Goal: Transaction & Acquisition: Book appointment/travel/reservation

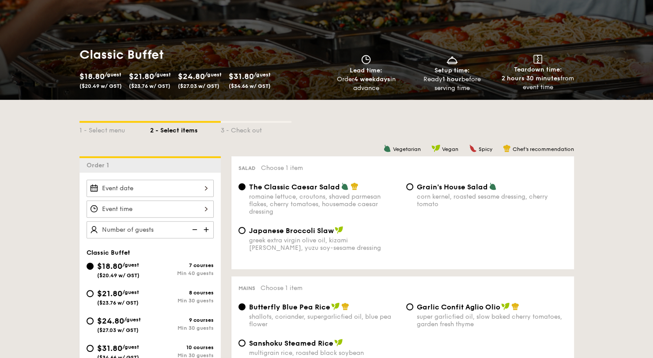
scroll to position [128, 0]
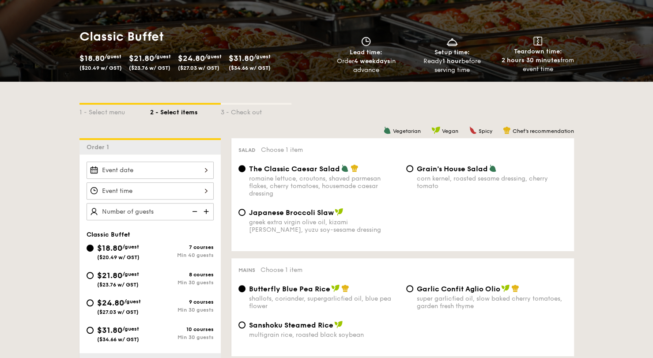
click at [169, 167] on div at bounding box center [150, 170] width 127 height 17
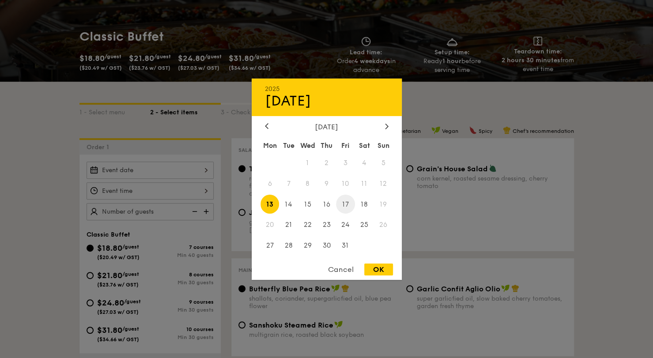
click at [351, 204] on span "17" at bounding box center [345, 204] width 19 height 19
click at [386, 265] on div "OK" at bounding box center [378, 270] width 29 height 12
type input "[DATE]"
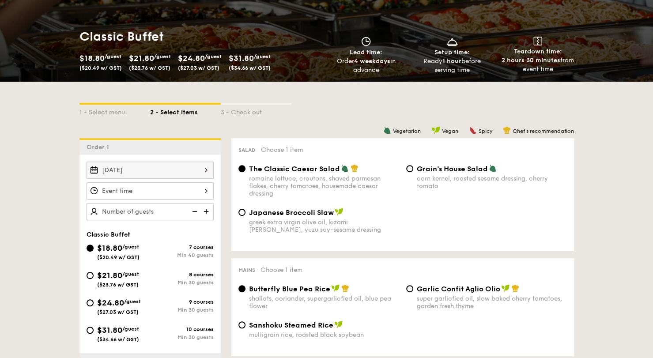
click at [203, 194] on div "12 1 2 3 4 5 6 7 8 9 10 11 00 15 30 45 am pm Cancel OK" at bounding box center [150, 190] width 127 height 17
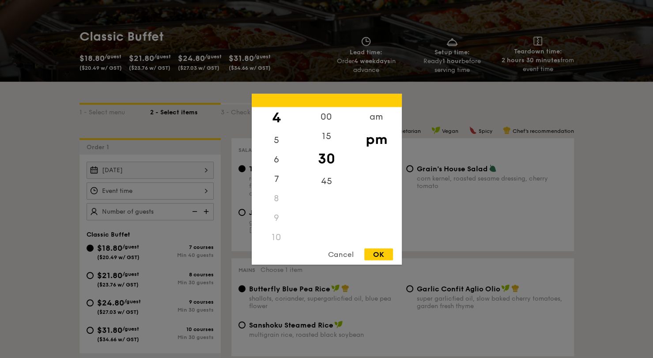
scroll to position [88, 0]
click at [284, 153] on div "6" at bounding box center [277, 154] width 50 height 26
click at [329, 122] on div "00" at bounding box center [327, 120] width 50 height 26
drag, startPoint x: 328, startPoint y: 146, endPoint x: 314, endPoint y: 183, distance: 39.9
click at [314, 183] on div "00 15 30 45" at bounding box center [327, 174] width 50 height 135
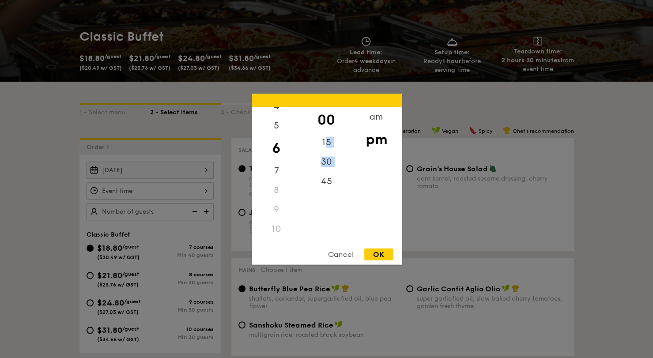
click at [331, 114] on div "00" at bounding box center [327, 120] width 50 height 26
click at [326, 122] on div "00" at bounding box center [327, 120] width 50 height 26
click at [325, 121] on div "00" at bounding box center [327, 120] width 50 height 26
click at [328, 121] on div "00" at bounding box center [327, 120] width 50 height 26
drag, startPoint x: 328, startPoint y: 126, endPoint x: 329, endPoint y: 177, distance: 51.2
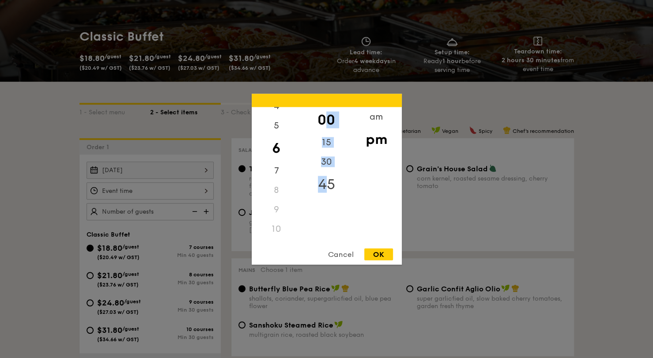
click at [329, 178] on div "00 15 30 45" at bounding box center [327, 174] width 50 height 135
click at [332, 148] on div "15" at bounding box center [327, 145] width 50 height 26
click at [327, 121] on div "00" at bounding box center [327, 120] width 50 height 26
click at [327, 125] on div "00" at bounding box center [327, 120] width 50 height 26
click at [370, 254] on div "OK" at bounding box center [378, 254] width 29 height 12
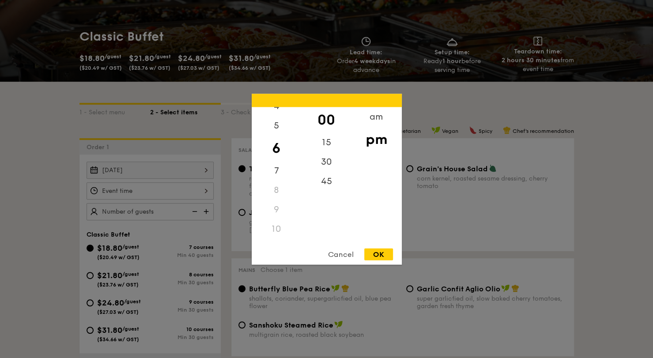
type input "6:00PM"
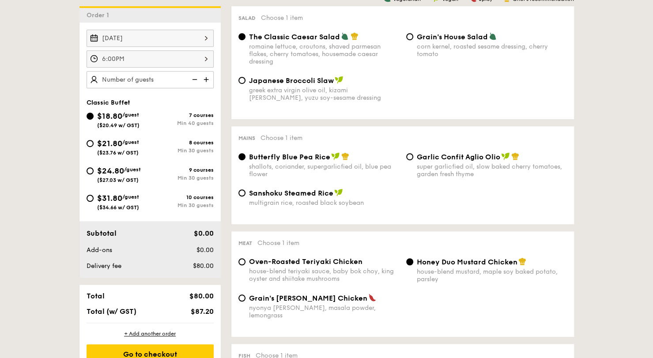
scroll to position [261, 0]
click at [314, 94] on div "greek extra virgin olive oil, kizami [PERSON_NAME], yuzu soy-sesame dressing" at bounding box center [324, 93] width 150 height 15
click at [245, 83] on input "Japanese Broccoli Slaw greek extra virgin olive oil, kizami [PERSON_NAME], yuzu…" at bounding box center [241, 79] width 7 height 7
radio input "true"
click at [407, 157] on input "Garlic Confit Aglio Olio super garlicfied oil, slow baked cherry tomatoes, gard…" at bounding box center [409, 156] width 7 height 7
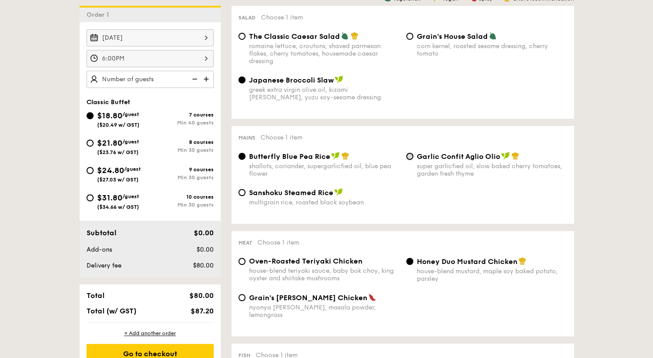
radio input "true"
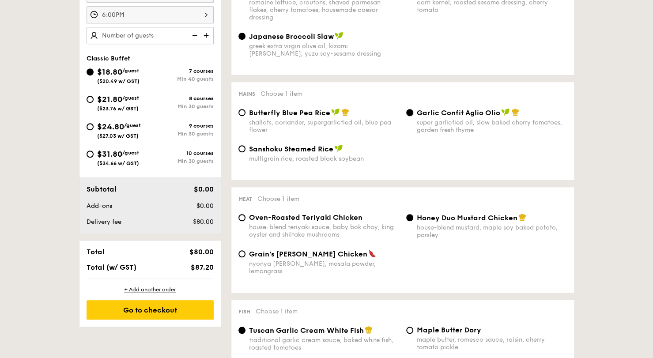
scroll to position [305, 0]
click at [243, 219] on input "Oven-Roasted Teriyaki Chicken house-blend teriyaki sauce, baby bok choy, king o…" at bounding box center [241, 217] width 7 height 7
radio input "true"
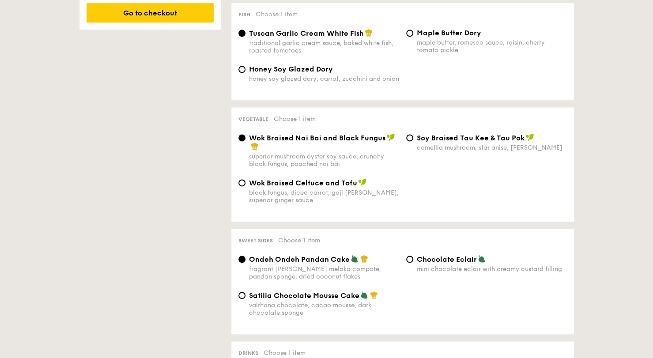
scroll to position [614, 0]
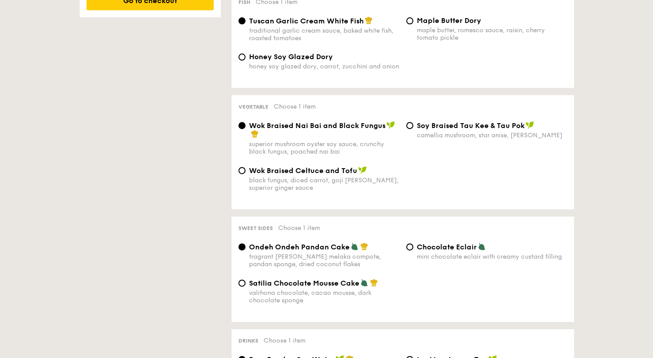
click at [413, 244] on div "Chocolate Eclair mini chocolate eclair with creamy custard filling" at bounding box center [487, 251] width 168 height 18
click at [406, 242] on div "Chocolate Eclair mini chocolate eclair with creamy custard filling" at bounding box center [487, 251] width 168 height 18
click at [407, 243] on input "Chocolate Eclair mini chocolate eclair with creamy custard filling" at bounding box center [409, 246] width 7 height 7
radio input "true"
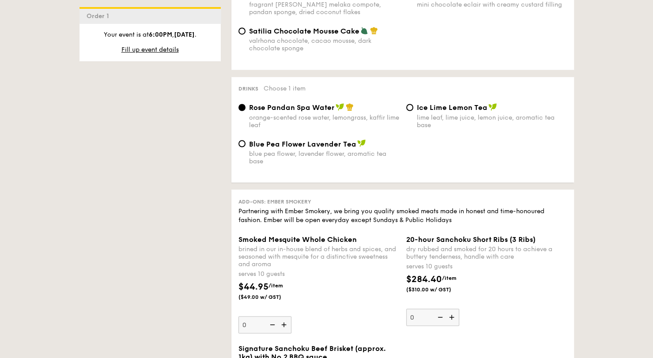
scroll to position [879, 0]
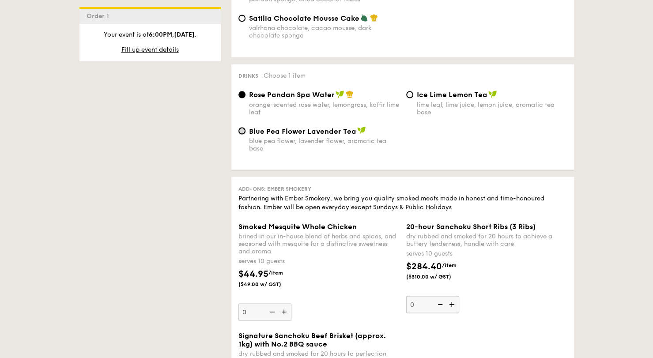
click at [243, 128] on input "Blue Pea Flower Lavender Tea blue pea flower, lavender flower, aromatic tea base" at bounding box center [241, 130] width 7 height 7
radio input "true"
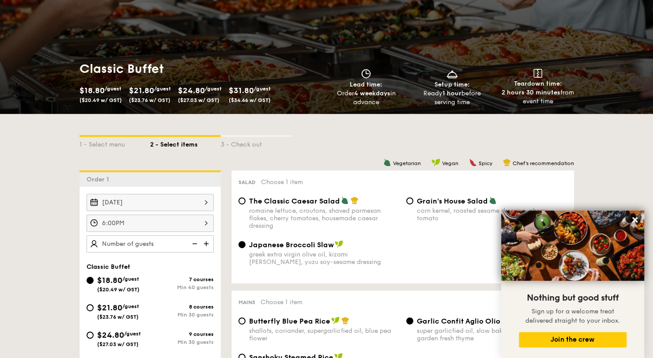
scroll to position [177, 0]
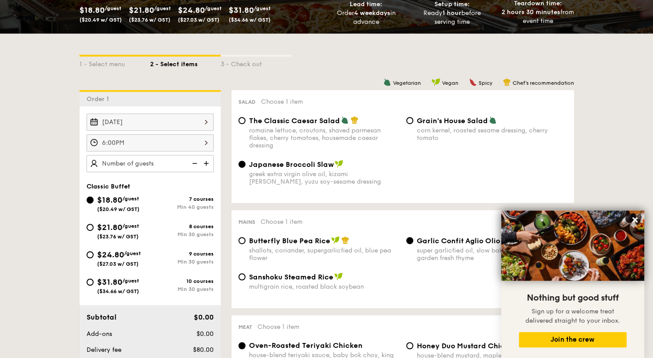
click at [208, 162] on img at bounding box center [206, 163] width 13 height 17
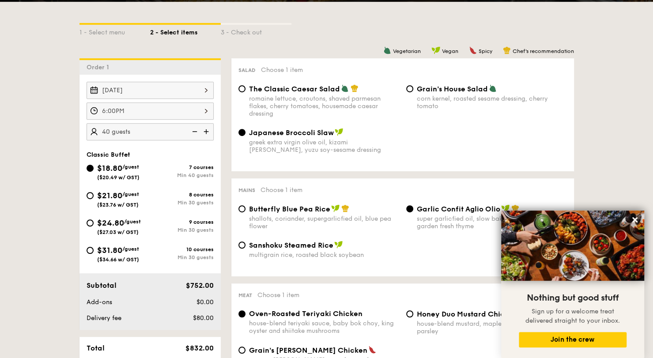
scroll to position [221, 0]
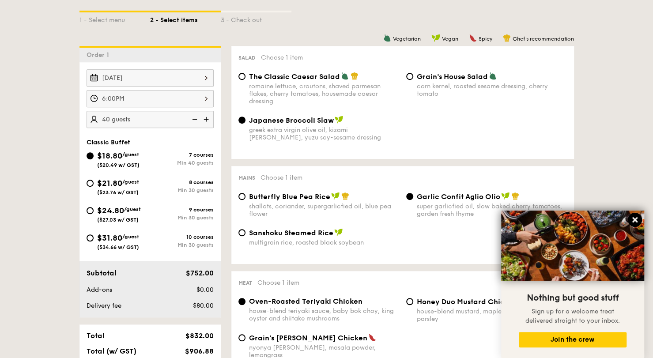
click at [640, 218] on button at bounding box center [635, 220] width 14 height 14
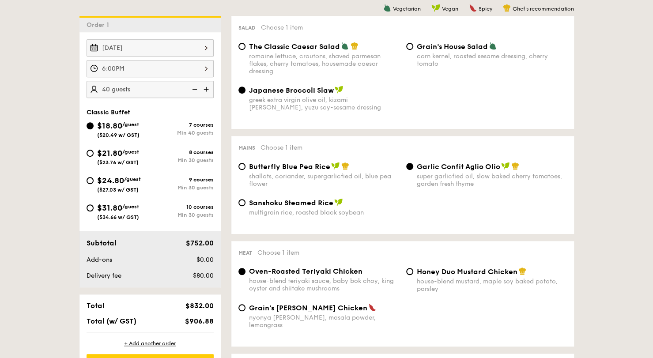
scroll to position [265, 0]
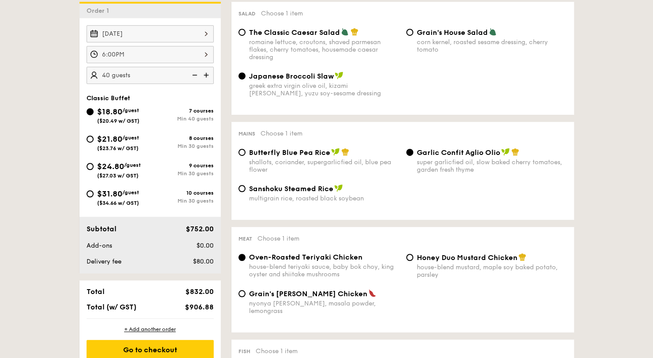
click at [467, 108] on div "Japanese Broccoli Slaw greek extra virgin olive oil, kizami [PERSON_NAME], yuzu…" at bounding box center [403, 90] width 336 height 36
click at [205, 75] on img at bounding box center [206, 75] width 13 height 17
click at [205, 76] on img at bounding box center [206, 75] width 13 height 17
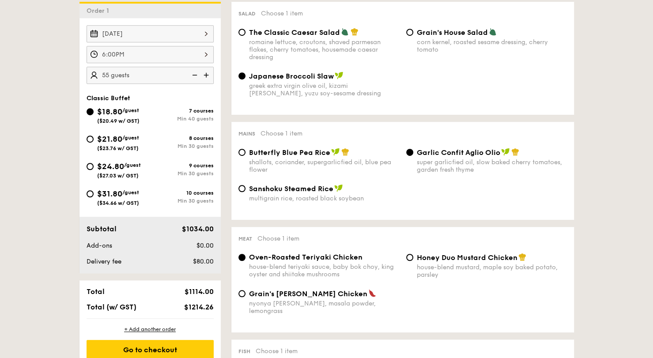
type input "60 guests"
